Goal: Information Seeking & Learning: Learn about a topic

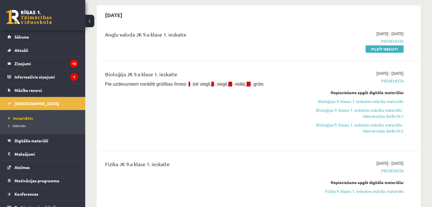
scroll to position [73, 0]
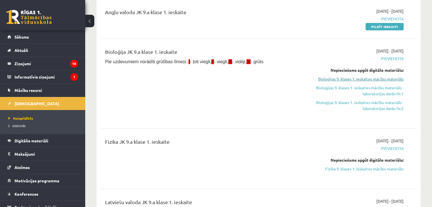
click at [362, 78] on link "Bioloģijas 9. klases 1. ieskaites mācību materiāls" at bounding box center [357, 79] width 94 height 6
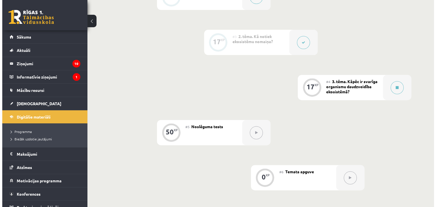
scroll to position [216, 0]
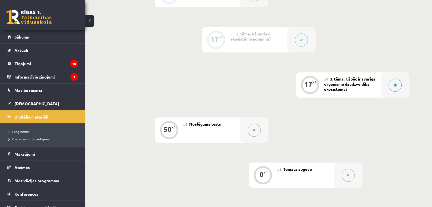
click at [395, 87] on icon at bounding box center [395, 84] width 3 height 3
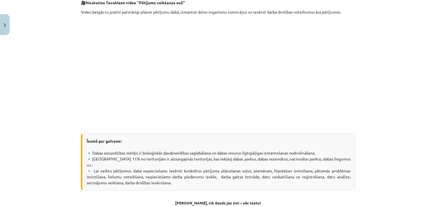
scroll to position [125, 0]
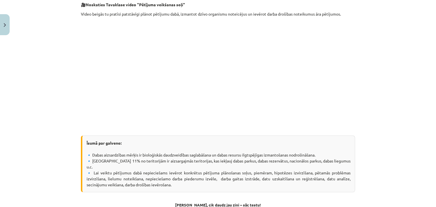
click at [315, 108] on p at bounding box center [218, 75] width 274 height 110
click at [377, 12] on div "Mācību tēma: Bioloģijas 9. klases 1. ieskaites mācību materiāls #4 3. tēma. Kāp…" at bounding box center [218, 103] width 436 height 207
click at [330, 83] on p at bounding box center [218, 75] width 274 height 110
click at [326, 50] on p at bounding box center [218, 75] width 274 height 110
click at [78, 82] on div "17 XP Saņemsi Viegls 40 pilda Apraksts Uzdevums Palīdzība Pētījuma veikšanas so…" at bounding box center [218, 97] width 281 height 369
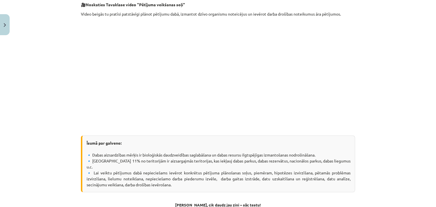
click at [371, 92] on div "Mācību tēma: Bioloģijas 9. klases 1. ieskaites mācību materiāls #4 3. tēma. Kāp…" at bounding box center [218, 103] width 436 height 207
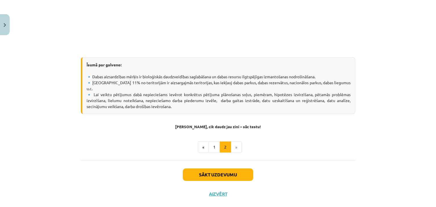
scroll to position [208, 0]
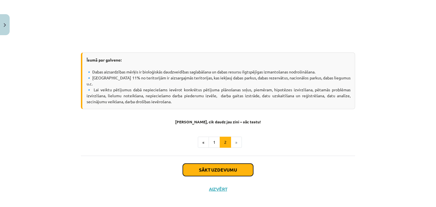
click at [218, 165] on button "Sākt uzdevumu" at bounding box center [218, 170] width 70 height 12
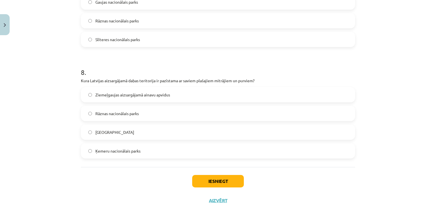
scroll to position [872, 0]
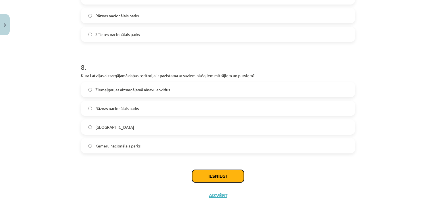
click at [229, 174] on button "Iesniegt" at bounding box center [218, 176] width 52 height 12
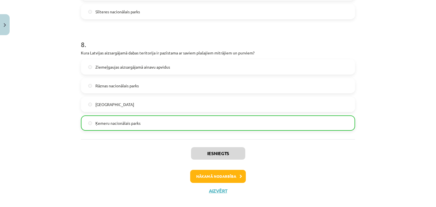
scroll to position [891, 0]
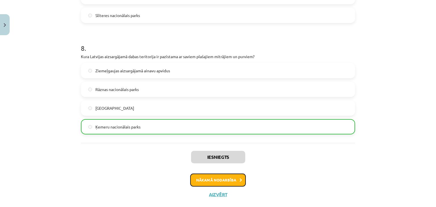
click at [223, 180] on button "Nākamā nodarbība" at bounding box center [218, 180] width 56 height 13
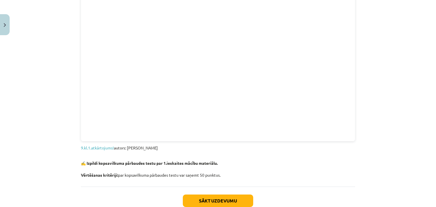
scroll to position [622, 0]
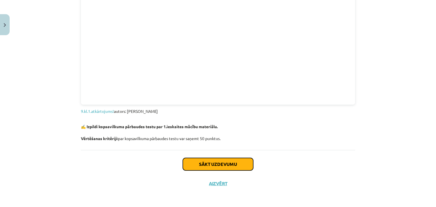
click at [217, 165] on button "Sākt uzdevumu" at bounding box center [218, 164] width 70 height 12
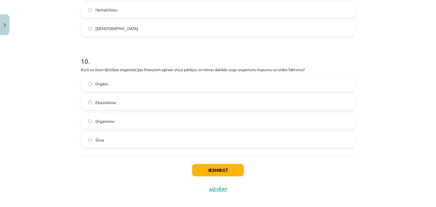
scroll to position [1315, 0]
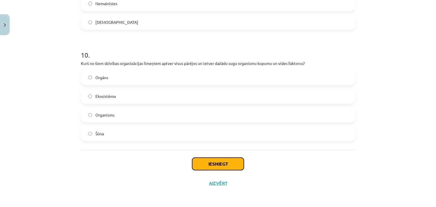
click at [224, 166] on button "Iesniegt" at bounding box center [218, 164] width 52 height 12
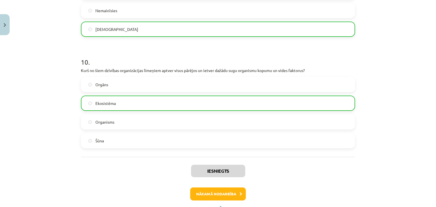
scroll to position [1334, 0]
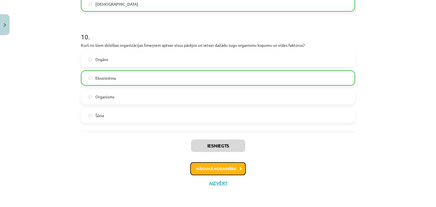
click at [208, 174] on button "Nākamā nodarbība" at bounding box center [218, 168] width 56 height 13
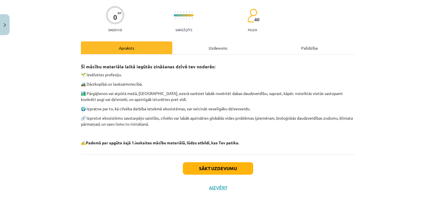
scroll to position [46, 0]
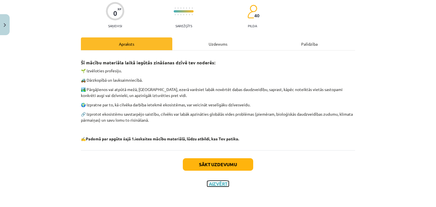
click at [216, 182] on button "Aizvērt" at bounding box center [218, 184] width 22 height 6
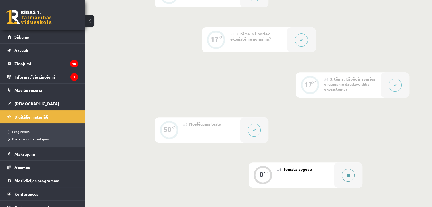
click at [347, 182] on button at bounding box center [348, 175] width 13 height 13
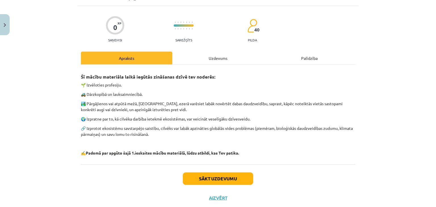
scroll to position [33, 0]
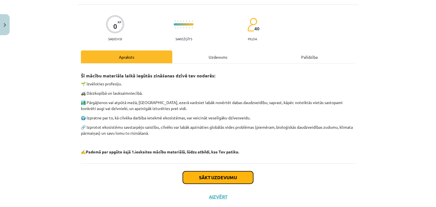
click at [232, 175] on button "Sākt uzdevumu" at bounding box center [218, 178] width 70 height 12
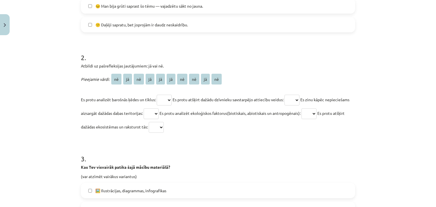
scroll to position [219, 0]
click at [172, 99] on select "** ** ** ** ** ** ** ** ** **" at bounding box center [164, 99] width 15 height 11
select select "**"
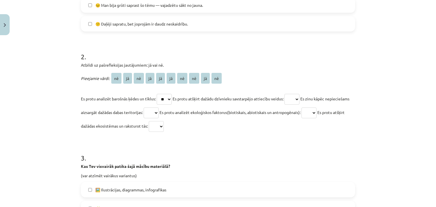
click at [157, 94] on select "** ** ** ** ** ** ** ** ** **" at bounding box center [164, 99] width 15 height 11
click at [300, 99] on select "** ** ** ** ** ** ** ** ** **" at bounding box center [292, 99] width 15 height 11
select select "**"
click at [288, 94] on select "** ** ** ** ** ** ** ** ** **" at bounding box center [292, 99] width 15 height 11
click at [159, 114] on select "** ** ** ** ** ** ** ** ** **" at bounding box center [151, 113] width 15 height 11
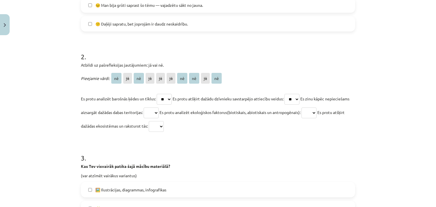
select select "**"
click at [159, 108] on select "** ** ** ** ** ** ** ** ** **" at bounding box center [151, 113] width 15 height 11
drag, startPoint x: 344, startPoint y: 114, endPoint x: 337, endPoint y: 153, distance: 39.8
click at [337, 153] on h1 "3 ." at bounding box center [218, 153] width 274 height 18
click at [317, 113] on select "** ** ** ** ** ** ** ** ** **" at bounding box center [309, 113] width 15 height 11
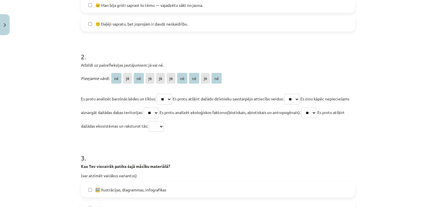
click at [317, 108] on select "** ** ** ** ** ** ** ** ** **" at bounding box center [309, 113] width 15 height 11
click at [317, 114] on select "** ** ** ** ** ** ** ** ** **" at bounding box center [309, 113] width 15 height 11
select select "**"
click at [317, 108] on select "** ** ** ** ** ** ** ** ** **" at bounding box center [309, 113] width 15 height 11
click at [164, 127] on select "** ** ** ** ** ** ** ** ** **" at bounding box center [156, 126] width 15 height 11
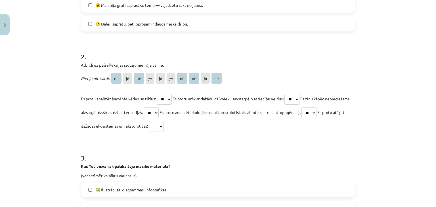
select select "**"
click at [164, 121] on select "** ** ** ** ** ** ** ** ** **" at bounding box center [156, 126] width 15 height 11
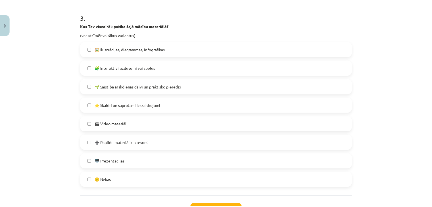
scroll to position [364, 0]
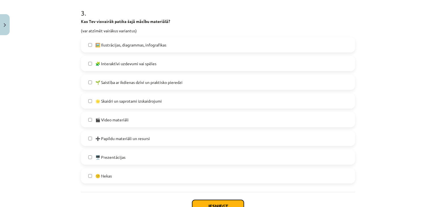
click at [227, 204] on button "Iesniegt" at bounding box center [218, 206] width 52 height 12
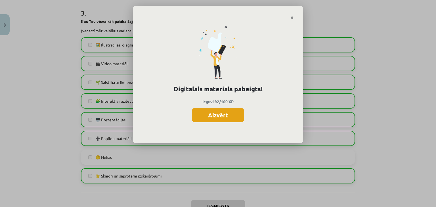
click at [222, 120] on button "Aizvērt" at bounding box center [218, 115] width 52 height 14
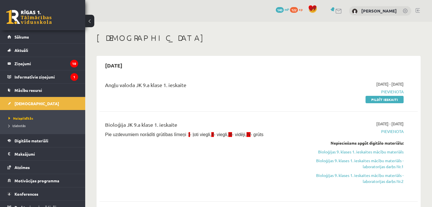
scroll to position [73, 0]
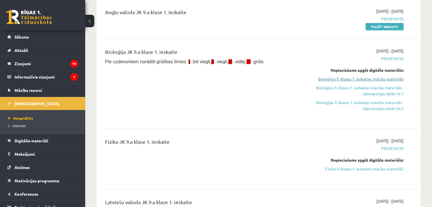
click at [384, 79] on link "Bioloģijas 9. klases 1. ieskaites mācību materiāls" at bounding box center [357, 79] width 94 height 6
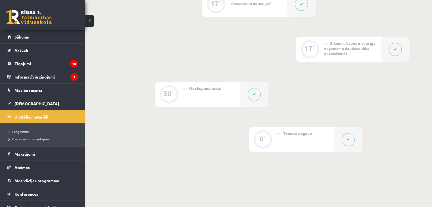
scroll to position [259, 0]
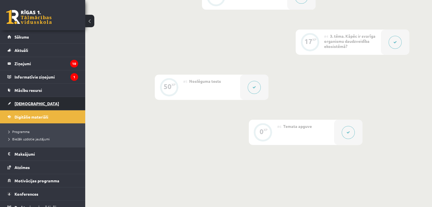
click at [25, 102] on span "[DEMOGRAPHIC_DATA]" at bounding box center [36, 103] width 45 height 5
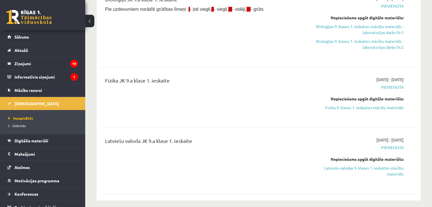
scroll to position [103, 0]
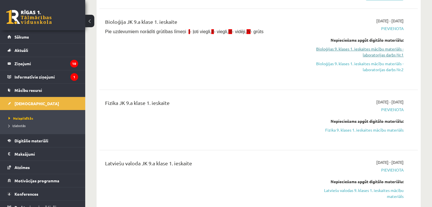
click at [362, 49] on link "Bioloģijas 9. klases 1. ieskaites mācību materiāls - laboratorijas darbs Nr.1" at bounding box center [357, 52] width 94 height 12
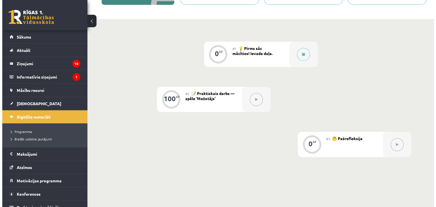
scroll to position [107, 0]
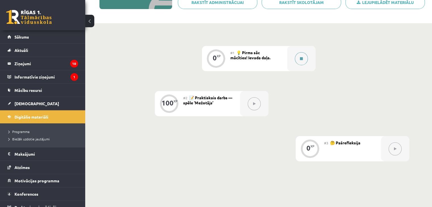
click at [304, 57] on button at bounding box center [301, 58] width 13 height 13
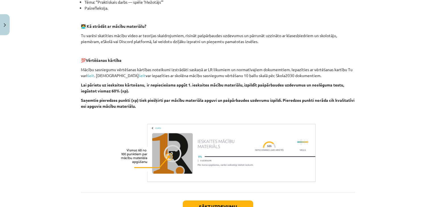
scroll to position [195, 0]
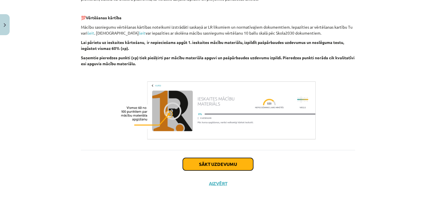
click at [223, 164] on button "Sākt uzdevumu" at bounding box center [218, 164] width 70 height 12
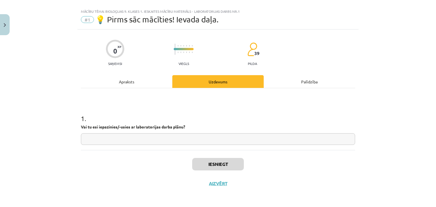
click at [267, 142] on input "text" at bounding box center [218, 139] width 274 height 12
type input "**"
click at [220, 167] on button "Iesniegt" at bounding box center [218, 164] width 52 height 12
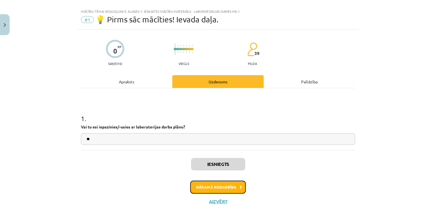
click at [227, 187] on button "Nākamā nodarbība" at bounding box center [218, 187] width 56 height 13
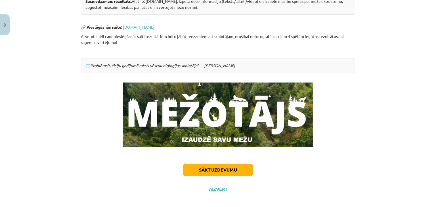
scroll to position [138, 0]
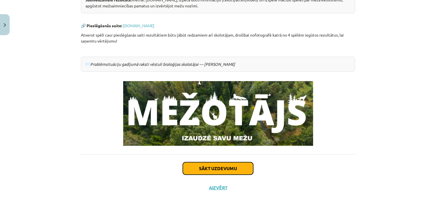
click at [220, 170] on button "Sākt uzdevumu" at bounding box center [218, 168] width 70 height 12
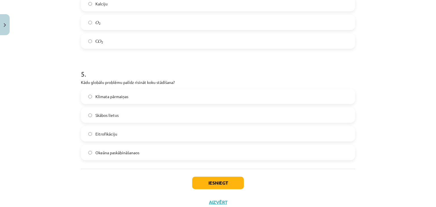
scroll to position [489, 0]
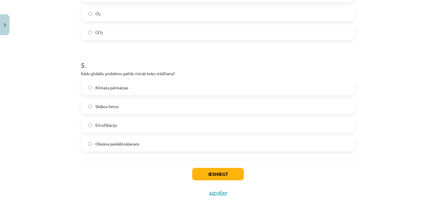
drag, startPoint x: 80, startPoint y: 72, endPoint x: 182, endPoint y: 75, distance: 102.8
click at [182, 75] on p "Kādu globālu problēmu palīdz risināt koku stādīšana?" at bounding box center [218, 74] width 274 height 6
copy p "Kādu globālu problēmu palīdz risināt koku stādīšana?"
click at [365, 136] on div "Mācību tēma: Bioloģijas 9. klases 1. ieskaites mācību materiāls - laboratorijas…" at bounding box center [218, 103] width 436 height 207
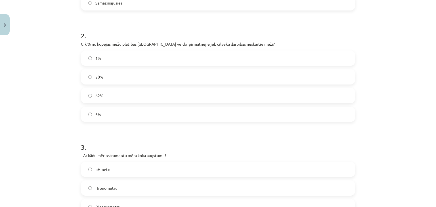
scroll to position [186, 0]
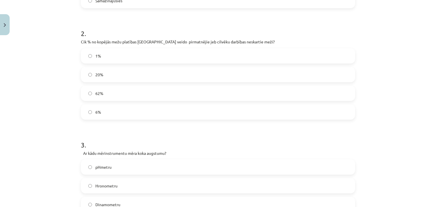
click at [404, 80] on div "Mācību tēma: Bioloģijas 9. klases 1. ieskaites mācību materiāls - laboratorijas…" at bounding box center [218, 103] width 436 height 207
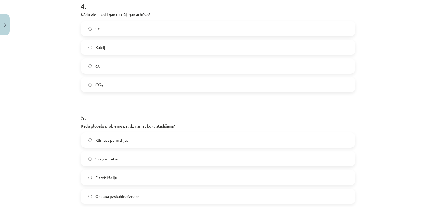
scroll to position [499, 0]
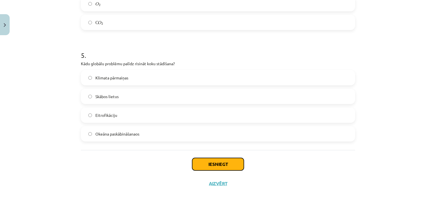
click at [213, 166] on button "Iesniegt" at bounding box center [218, 164] width 52 height 12
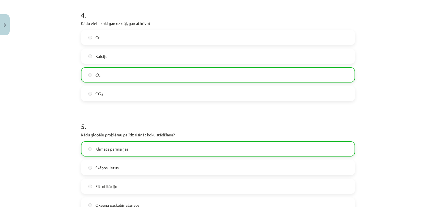
scroll to position [517, 0]
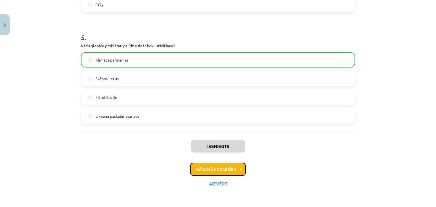
click at [216, 168] on button "Nākamā nodarbība" at bounding box center [218, 169] width 56 height 13
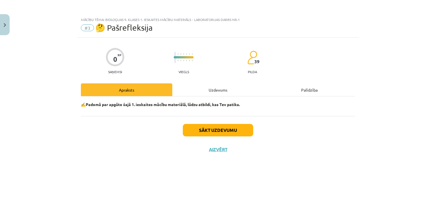
scroll to position [0, 0]
click at [231, 131] on button "Sākt uzdevumu" at bounding box center [218, 130] width 70 height 12
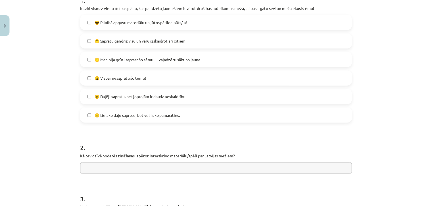
scroll to position [209, 0]
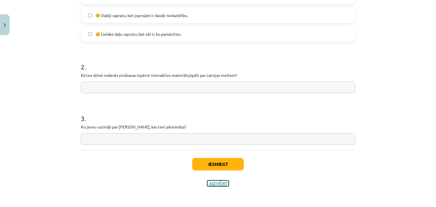
click at [224, 184] on button "Aizvērt" at bounding box center [218, 184] width 22 height 6
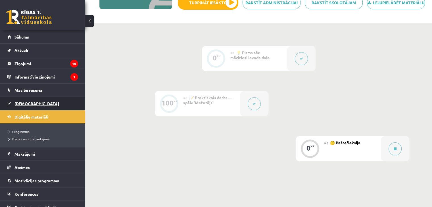
click at [26, 102] on span "[DEMOGRAPHIC_DATA]" at bounding box center [36, 103] width 45 height 5
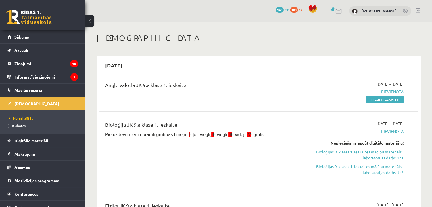
drag, startPoint x: 368, startPoint y: 152, endPoint x: 254, endPoint y: 99, distance: 125.5
click at [254, 99] on div "Angļu valoda JK 9.a klase 1. ieskaite" at bounding box center [203, 91] width 205 height 21
click at [358, 152] on link "Bioloģijas 9. klases 1. ieskaites mācību materiāls - laboratorijas darbs Nr.1" at bounding box center [357, 155] width 94 height 12
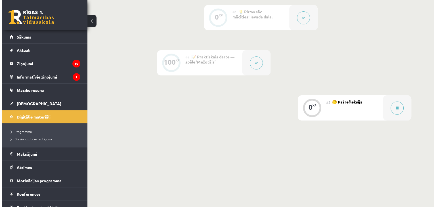
scroll to position [149, 0]
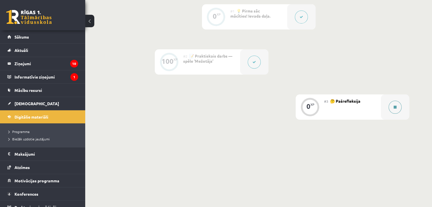
click at [390, 111] on button at bounding box center [394, 107] width 13 height 13
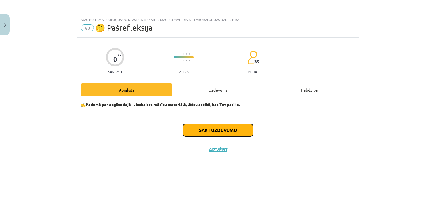
click at [215, 129] on button "Sākt uzdevumu" at bounding box center [218, 130] width 70 height 12
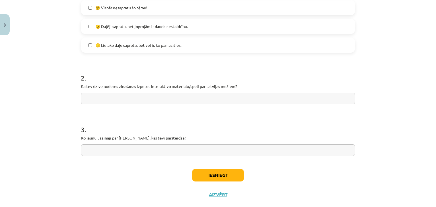
scroll to position [199, 0]
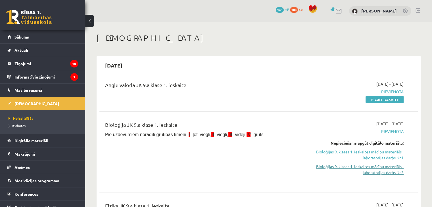
click at [377, 166] on link "Bioloģijas 9. klases 1. ieskaites mācību materiāls - laboratorijas darbs Nr.2" at bounding box center [357, 170] width 94 height 12
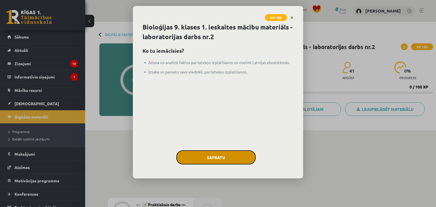
click at [219, 158] on button "Sapratu" at bounding box center [216, 158] width 80 height 14
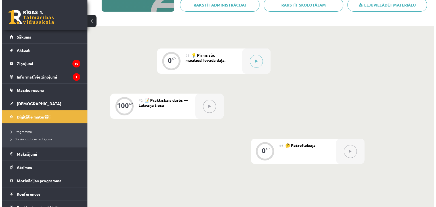
scroll to position [111, 0]
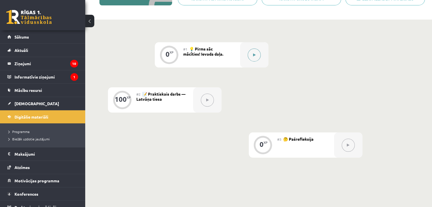
click at [254, 56] on icon at bounding box center [254, 54] width 3 height 3
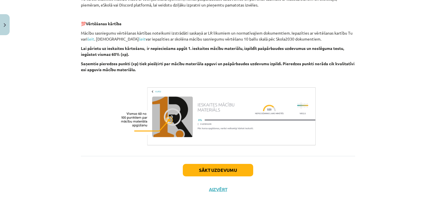
scroll to position [195, 0]
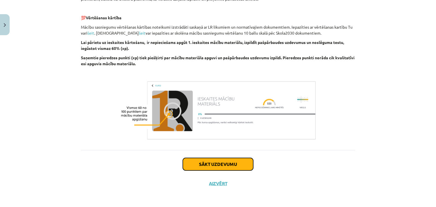
click at [231, 161] on button "Sākt uzdevumu" at bounding box center [218, 164] width 70 height 12
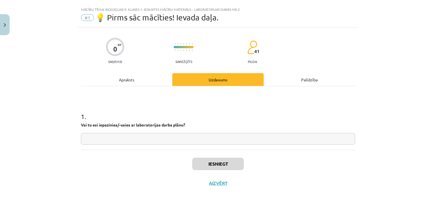
scroll to position [10, 0]
click at [216, 134] on input "text" at bounding box center [218, 139] width 274 height 12
type input "**"
click at [210, 162] on button "Iesniegt" at bounding box center [218, 164] width 52 height 12
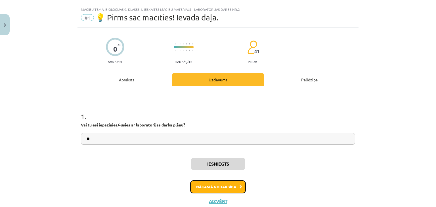
click at [225, 192] on button "Nākamā nodarbība" at bounding box center [218, 187] width 56 height 13
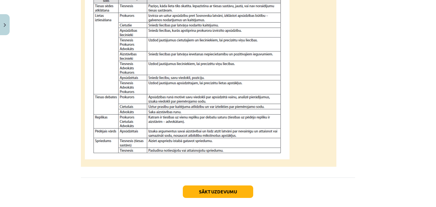
scroll to position [524, 0]
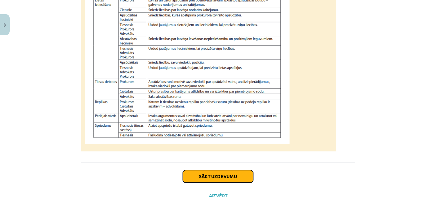
click at [237, 183] on button "Sākt uzdevumu" at bounding box center [218, 176] width 70 height 12
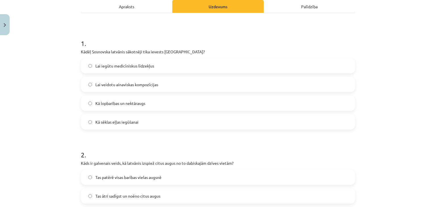
scroll to position [18, 0]
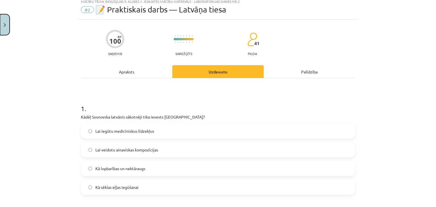
click at [2, 28] on button "Close" at bounding box center [5, 24] width 10 height 21
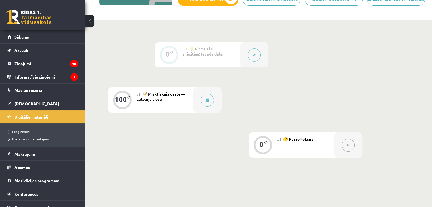
click at [168, 100] on span "📝 Praktiskais darbs — Latvāņa tiesa" at bounding box center [160, 96] width 49 height 10
click at [212, 106] on button at bounding box center [207, 100] width 13 height 13
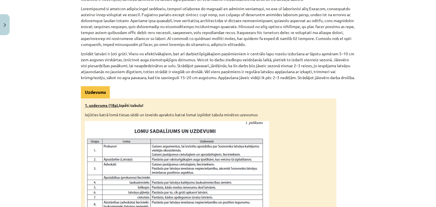
scroll to position [231, 0]
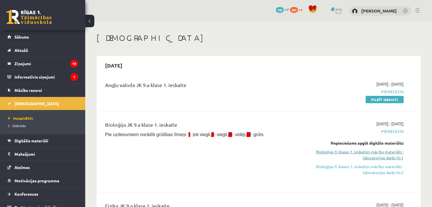
click at [390, 154] on link "Bioloģijas 9. klases 1. ieskaites mācību materiāls - laboratorijas darbs Nr.1" at bounding box center [357, 155] width 94 height 12
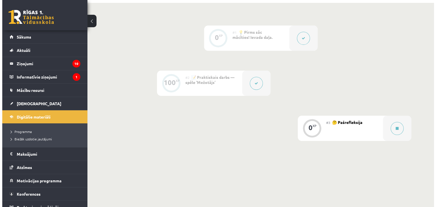
scroll to position [129, 0]
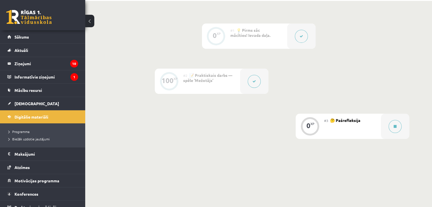
click at [251, 87] on button at bounding box center [254, 81] width 13 height 13
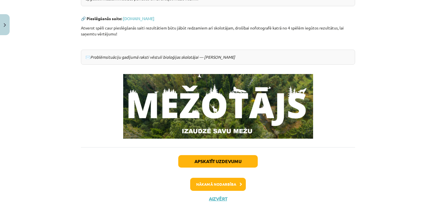
scroll to position [160, 0]
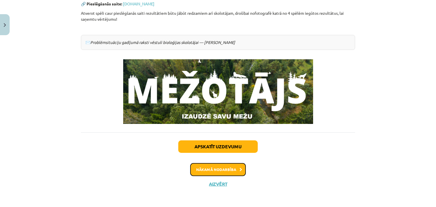
click at [225, 172] on button "Nākamā nodarbība" at bounding box center [218, 169] width 56 height 13
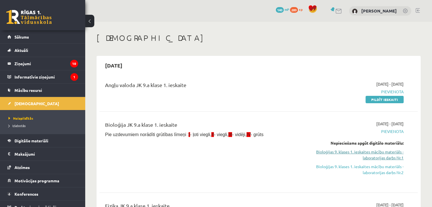
click at [375, 151] on link "Bioloģijas 9. klases 1. ieskaites mācību materiāls - laboratorijas darbs Nr.1" at bounding box center [357, 155] width 94 height 12
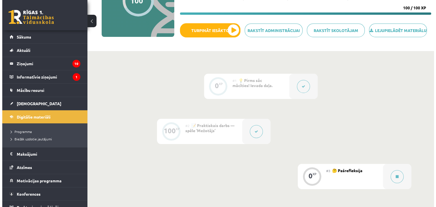
scroll to position [82, 0]
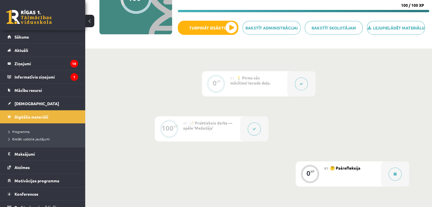
click at [257, 136] on button at bounding box center [254, 129] width 13 height 13
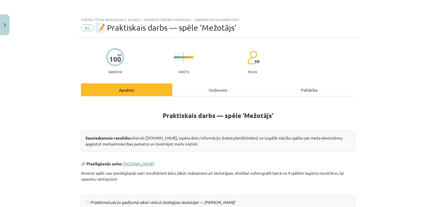
click at [139, 163] on link "www.mezotajs.lv" at bounding box center [139, 163] width 32 height 5
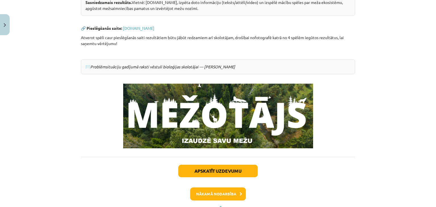
scroll to position [160, 0]
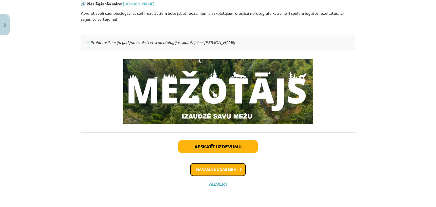
click at [224, 170] on button "Nākamā nodarbība" at bounding box center [218, 169] width 56 height 13
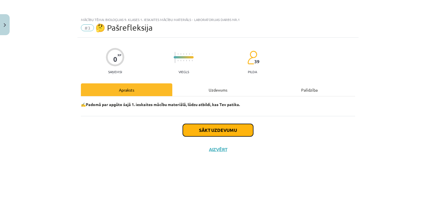
click at [229, 132] on button "Sākt uzdevumu" at bounding box center [218, 130] width 70 height 12
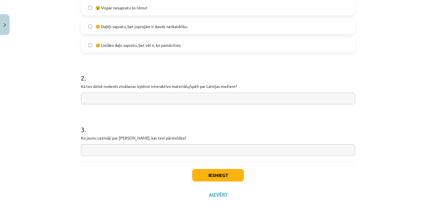
scroll to position [202, 0]
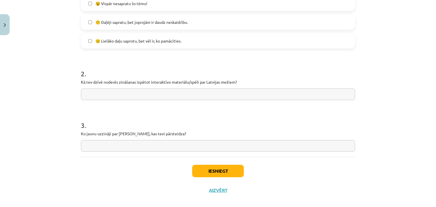
click at [141, 146] on input "text" at bounding box center [218, 146] width 274 height 12
type input "**********"
click at [142, 93] on input "text" at bounding box center [218, 95] width 274 height 12
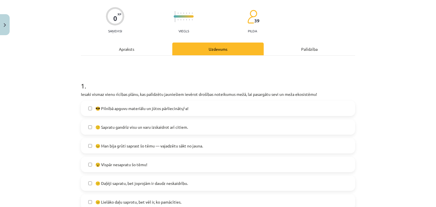
scroll to position [0, 0]
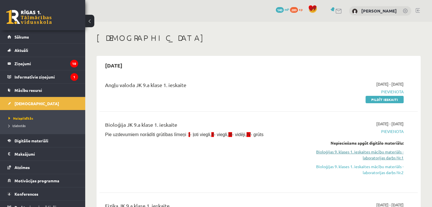
click at [379, 152] on link "Bioloģijas 9. klases 1. ieskaites mācību materiāls - laboratorijas darbs Nr.1" at bounding box center [357, 155] width 94 height 12
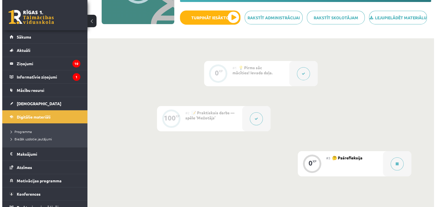
scroll to position [101, 0]
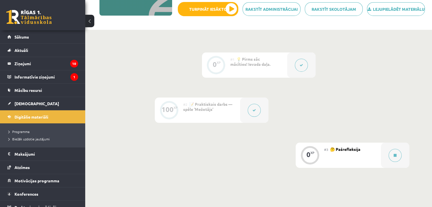
click at [258, 117] on button at bounding box center [254, 110] width 13 height 13
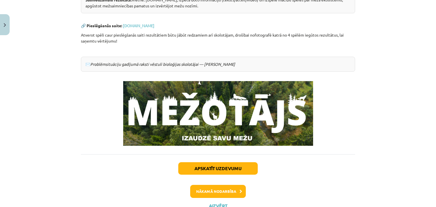
scroll to position [147, 0]
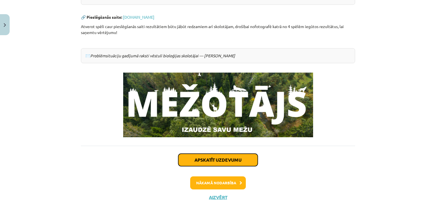
click at [223, 160] on button "Apskatīt uzdevumu" at bounding box center [218, 160] width 80 height 12
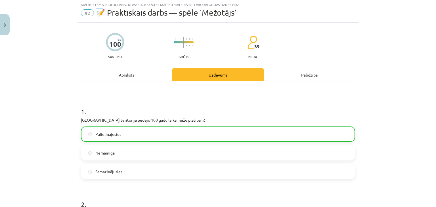
scroll to position [14, 0]
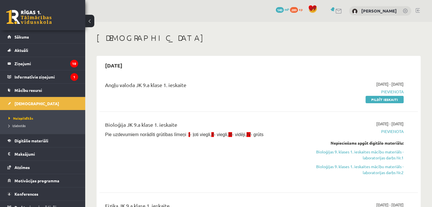
drag, startPoint x: 371, startPoint y: 152, endPoint x: 346, endPoint y: 32, distance: 123.4
click at [357, 149] on link "Bioloģijas 9. klases 1. ieskaites mācību materiāls - laboratorijas darbs Nr.1" at bounding box center [357, 155] width 94 height 12
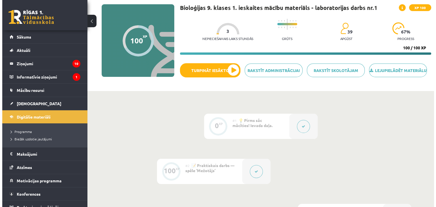
scroll to position [41, 0]
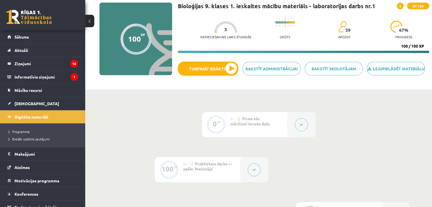
click at [256, 174] on button at bounding box center [254, 170] width 13 height 13
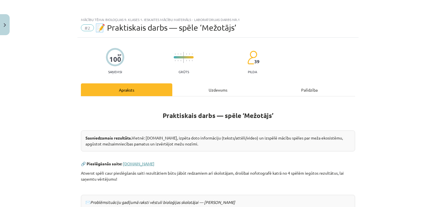
click at [146, 162] on link "[DOMAIN_NAME]" at bounding box center [139, 163] width 32 height 5
click at [141, 163] on link "[DOMAIN_NAME]" at bounding box center [139, 163] width 32 height 5
